Goal: Information Seeking & Learning: Learn about a topic

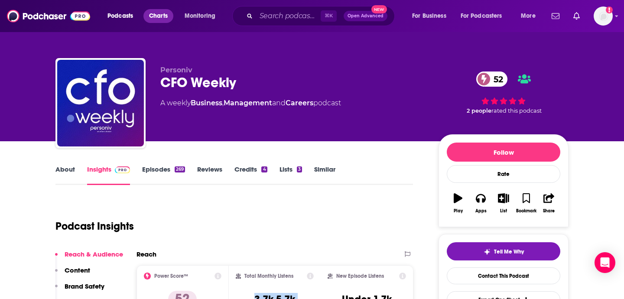
click at [163, 18] on span "Charts" at bounding box center [158, 16] width 19 height 12
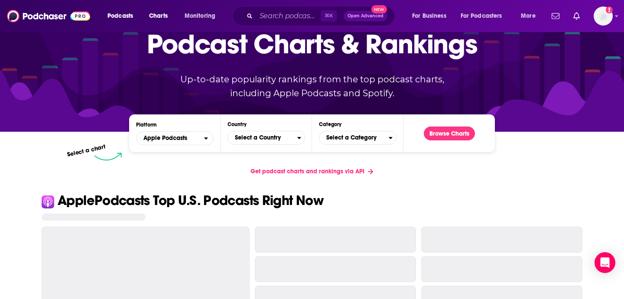
scroll to position [56, 0]
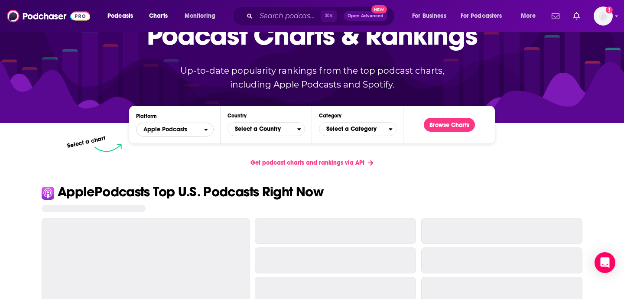
click at [202, 124] on span "Apple Podcasts" at bounding box center [171, 129] width 68 height 15
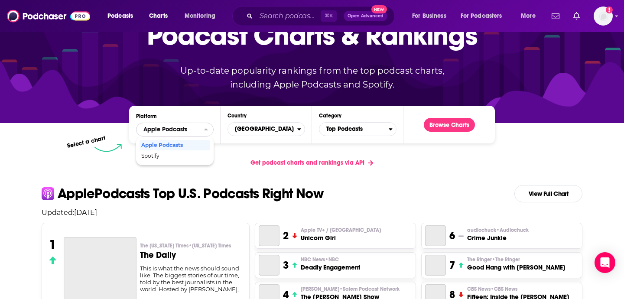
click at [198, 130] on span "Apple Podcasts" at bounding box center [171, 129] width 68 height 15
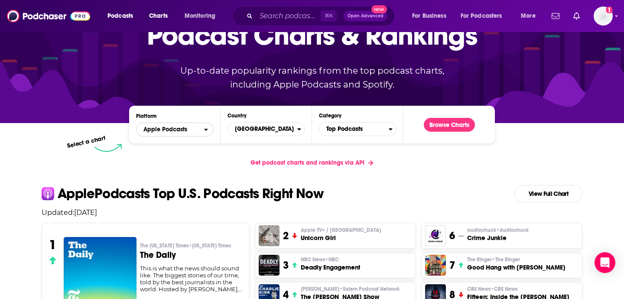
click at [198, 126] on span "Apple Podcasts" at bounding box center [171, 129] width 68 height 15
click at [165, 154] on span "Spotify" at bounding box center [174, 155] width 66 height 5
click at [352, 130] on span "Top Podcasts" at bounding box center [353, 129] width 69 height 15
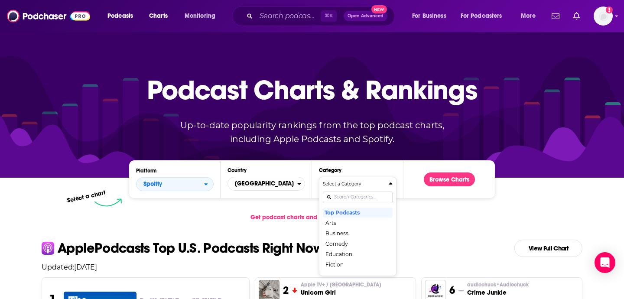
scroll to position [0, 0]
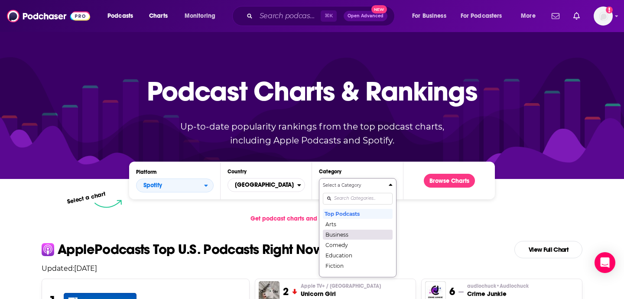
click at [350, 237] on button "Business" at bounding box center [358, 234] width 70 height 10
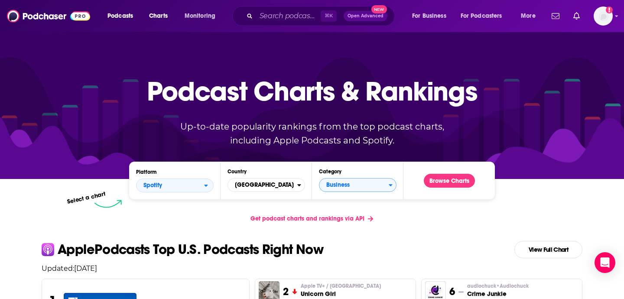
click at [452, 175] on div "Podcast Charts & Rankings Up-to-date popularity rankings from the top podcast c…" at bounding box center [312, 105] width 372 height 140
click at [449, 179] on button "Browse Charts" at bounding box center [449, 181] width 51 height 14
